Goal: Task Accomplishment & Management: Manage account settings

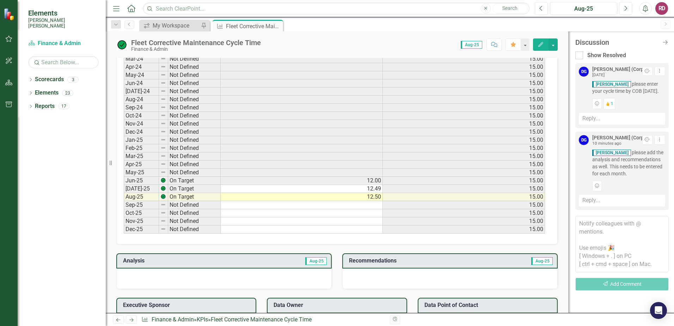
scroll to position [388, 0]
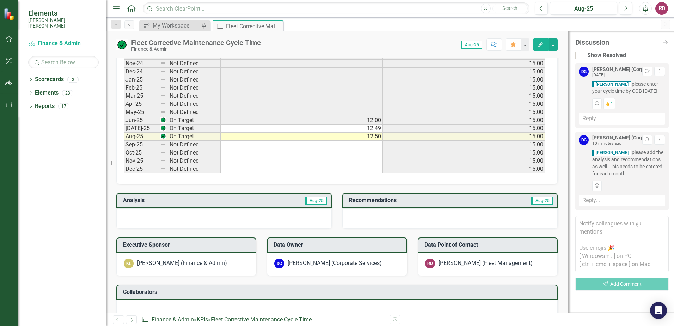
drag, startPoint x: 263, startPoint y: 205, endPoint x: 263, endPoint y: 201, distance: 3.5
click at [263, 205] on td "Aug-25" at bounding box center [275, 201] width 104 height 12
click at [263, 201] on td "Aug-25" at bounding box center [275, 201] width 104 height 12
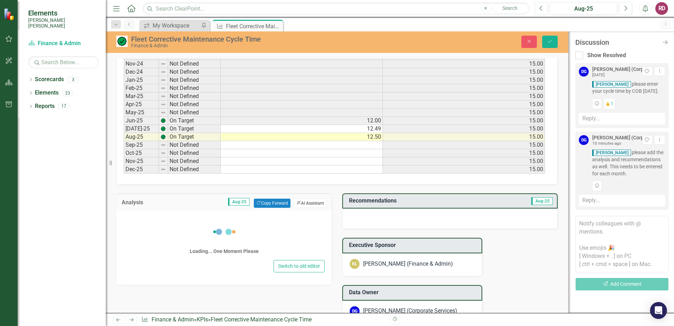
click at [314, 200] on button "ClearPoint AI AI Assistant" at bounding box center [310, 202] width 32 height 9
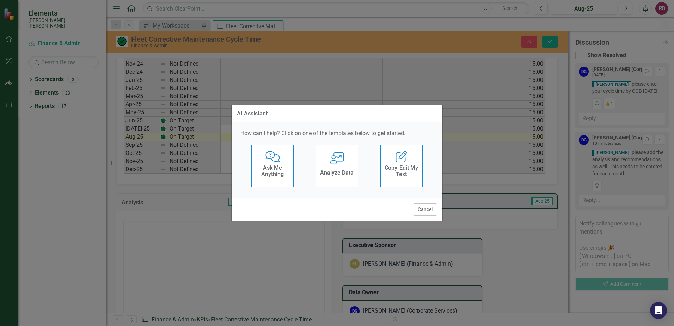
scroll to position [0, 0]
click at [434, 212] on button "Cancel" at bounding box center [425, 209] width 24 height 12
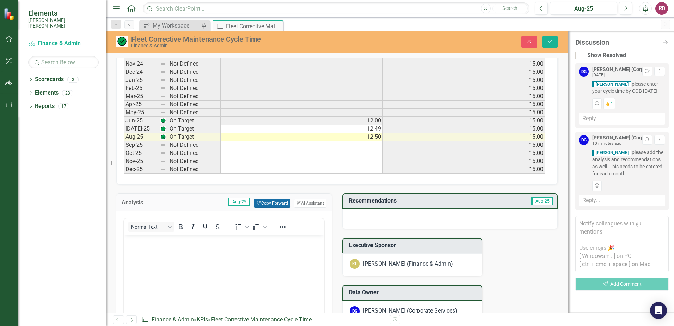
click at [270, 204] on button "Copy Forward Copy Forward" at bounding box center [272, 202] width 36 height 9
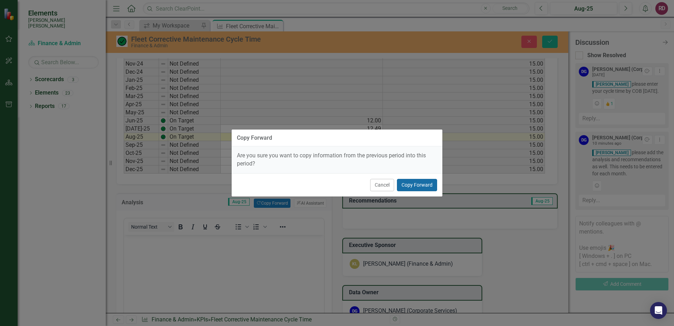
click at [411, 184] on button "Copy Forward" at bounding box center [417, 185] width 40 height 12
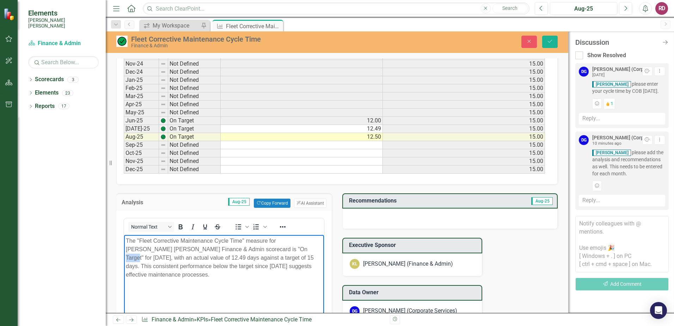
drag, startPoint x: 251, startPoint y: 248, endPoint x: 241, endPoint y: 248, distance: 9.9
click at [241, 248] on p "The "Fleet Corrective Maintenance Cycle Time" measure for [PERSON_NAME] [PERSON…" at bounding box center [224, 257] width 196 height 42
drag, startPoint x: 161, startPoint y: 256, endPoint x: 156, endPoint y: 257, distance: 4.6
click at [156, 257] on p "The "Fleet Corrective Maintenance Cycle Time" measure for [PERSON_NAME] [PERSON…" at bounding box center [224, 257] width 196 height 42
click at [206, 300] on body "The "Fleet Corrective Maintenance Cycle Time" measure for [PERSON_NAME] [PERSON…" at bounding box center [224, 287] width 200 height 106
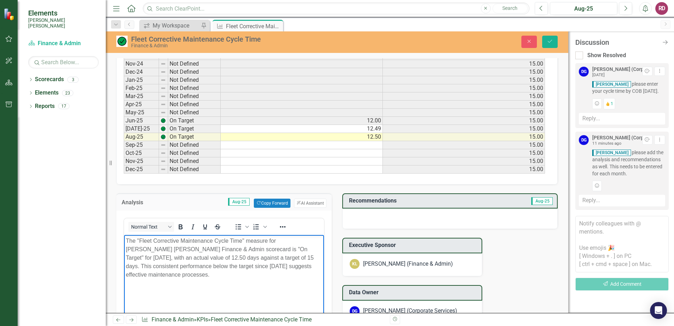
click at [534, 200] on span "Aug-25" at bounding box center [542, 201] width 22 height 8
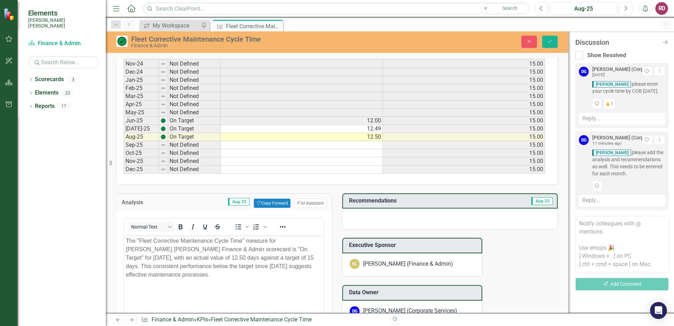
click at [539, 202] on span "Aug-25" at bounding box center [542, 201] width 22 height 8
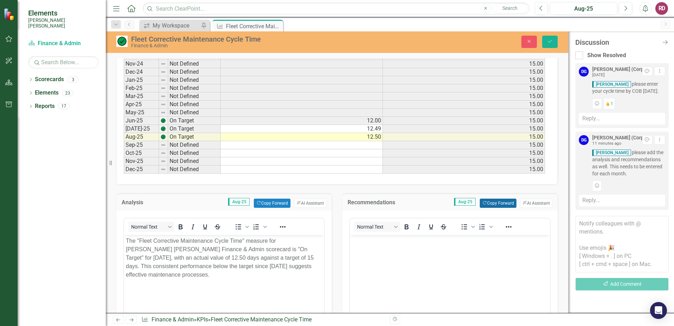
click at [498, 201] on button "Copy Forward Copy Forward" at bounding box center [498, 202] width 36 height 9
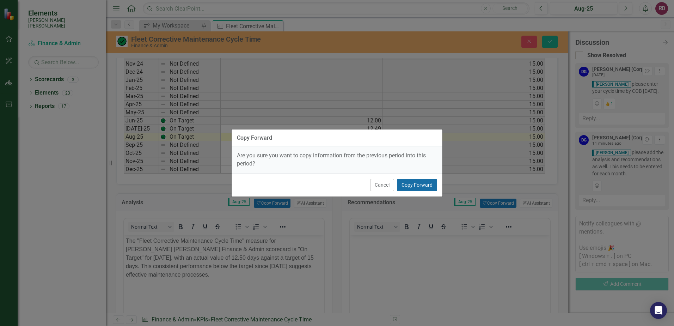
click at [423, 186] on button "Copy Forward" at bounding box center [417, 185] width 40 height 12
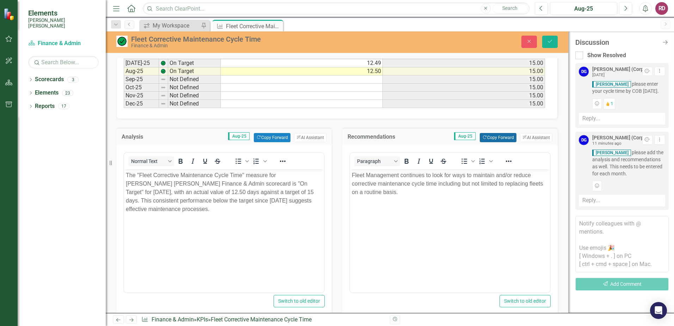
scroll to position [458, 0]
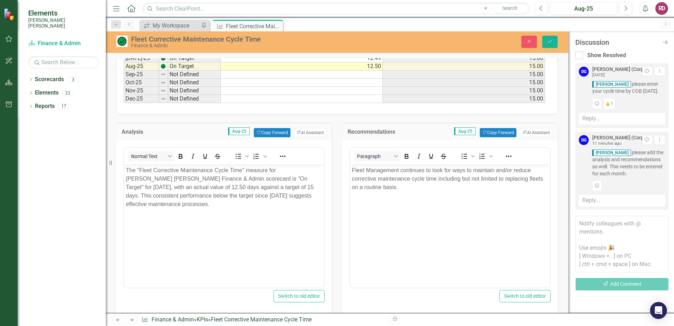
click at [459, 178] on p "Fleet Management continues to look for ways to maintain and/or reduce correctiv…" at bounding box center [450, 178] width 196 height 25
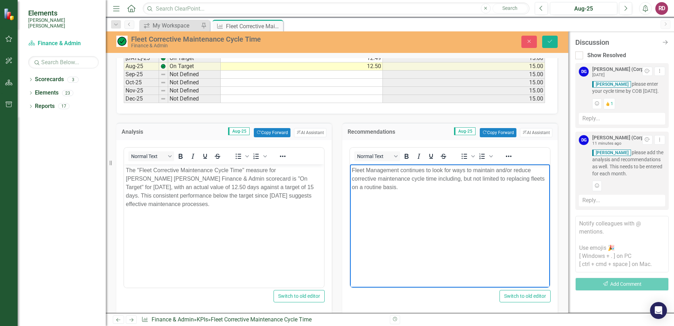
click at [504, 179] on p "Fleet Management continues to look for ways to maintain and/or reduce correctiv…" at bounding box center [450, 178] width 196 height 25
click at [489, 202] on body "Fleet Management continues to look for ways to maintain and/or reduce correctiv…" at bounding box center [450, 217] width 200 height 106
click at [418, 190] on p "Fleet Management continues to look for ways to maintain and/or reduce correctiv…" at bounding box center [450, 178] width 196 height 25
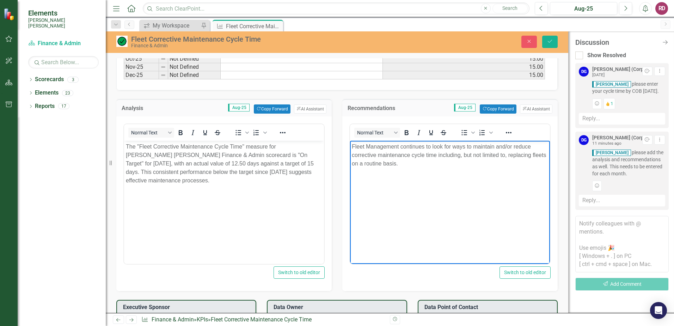
scroll to position [341, 0]
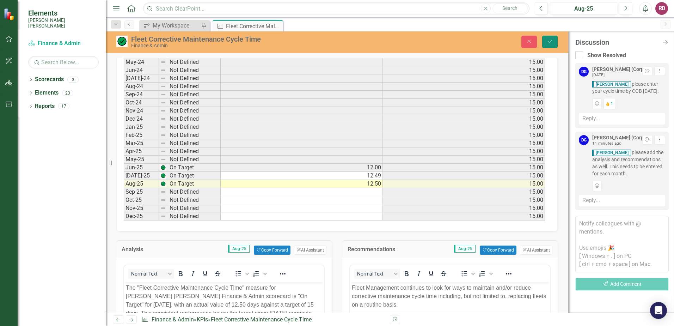
click at [551, 41] on icon "Save" at bounding box center [550, 41] width 6 height 5
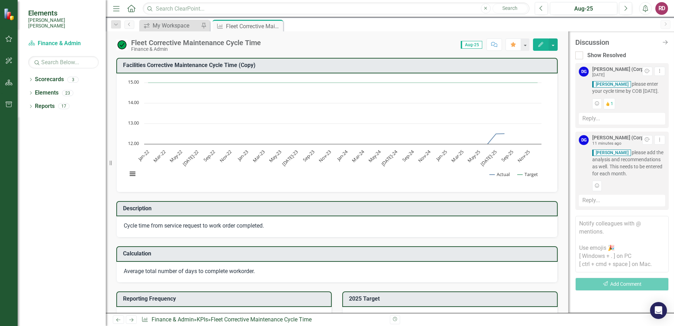
click at [597, 206] on div "Reply..." at bounding box center [622, 201] width 86 height 12
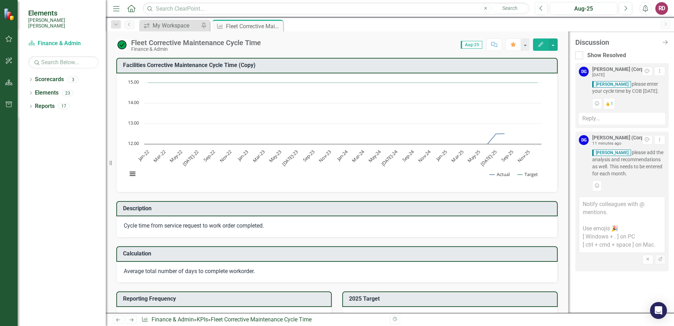
click at [597, 223] on textarea at bounding box center [622, 224] width 86 height 56
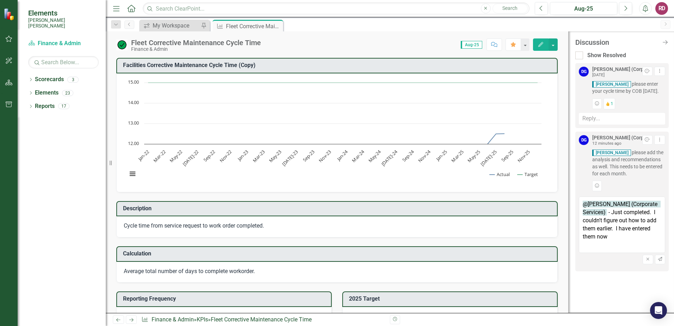
type textarea "@[PERSON_NAME] (Corporate Services) - Just completed. I couldn't figure out how…"
